Goal: Information Seeking & Learning: Learn about a topic

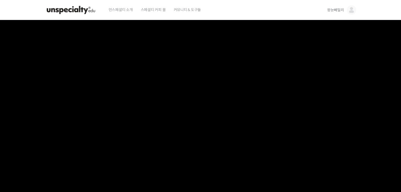
click at [79, 9] on img at bounding box center [71, 10] width 52 height 16
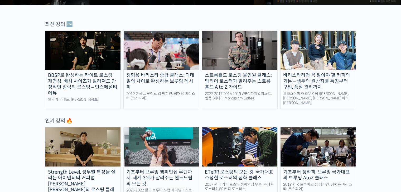
scroll to position [211, 0]
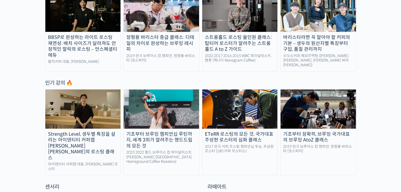
click at [299, 108] on img at bounding box center [317, 109] width 75 height 39
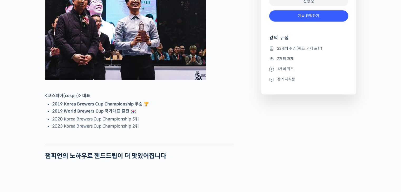
scroll to position [290, 0]
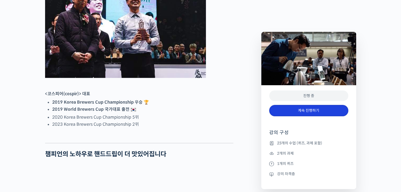
click at [307, 110] on link "계속 진행하기" at bounding box center [308, 110] width 79 height 11
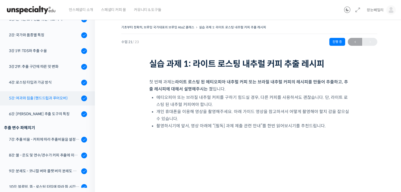
scroll to position [95, 0]
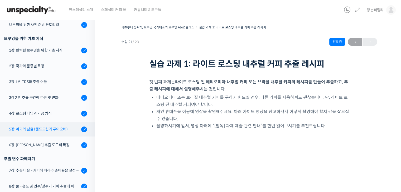
click at [44, 129] on div "5강: 여과와 침출 (핸드드립과 푸어오버)" at bounding box center [44, 130] width 71 height 6
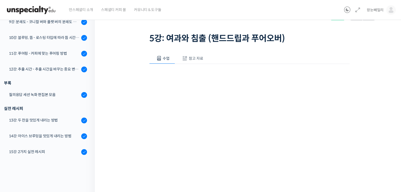
scroll to position [53, 0]
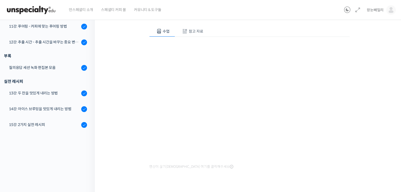
click at [279, 169] on div "영상이 끊기[DEMOGRAPHIC_DATA] 여기를 클릭해주세요" at bounding box center [249, 104] width 200 height 134
